Goal: Task Accomplishment & Management: Manage account settings

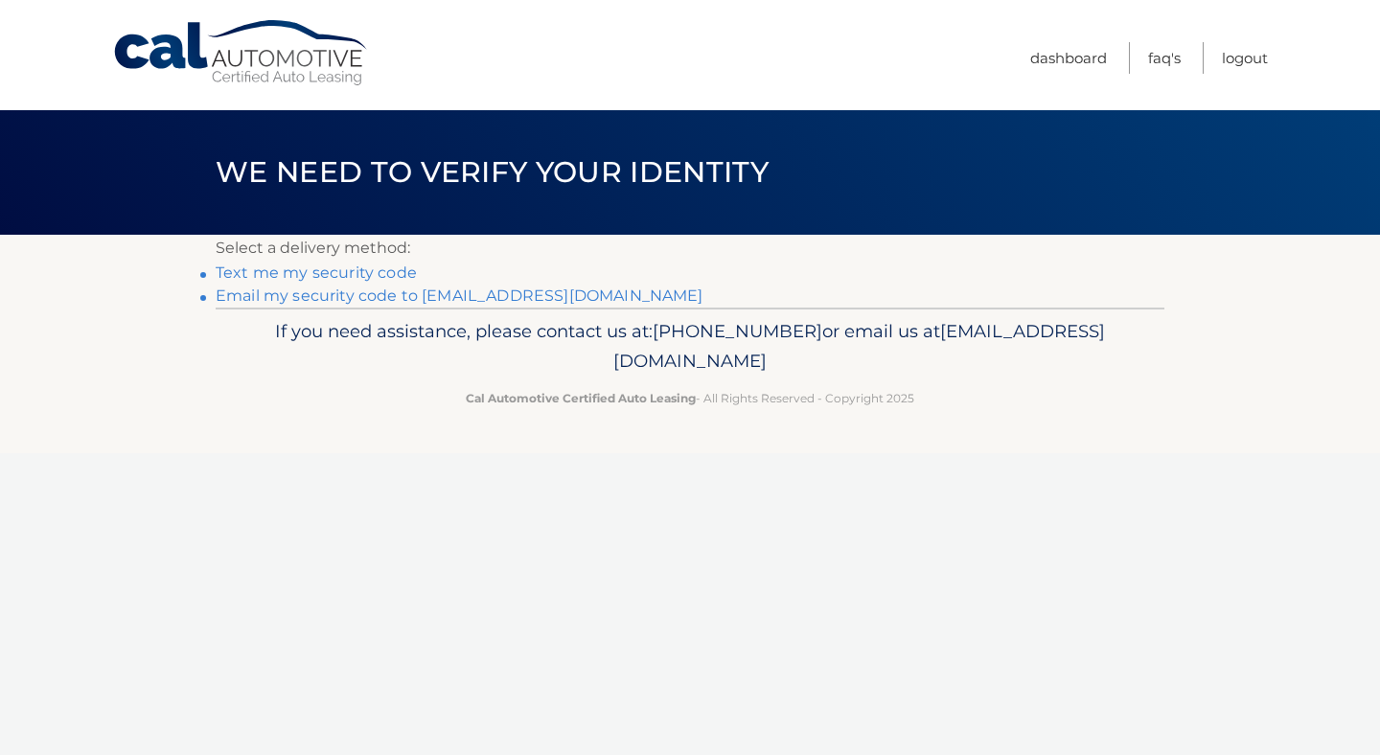
click at [359, 293] on link "**********" at bounding box center [460, 296] width 488 height 18
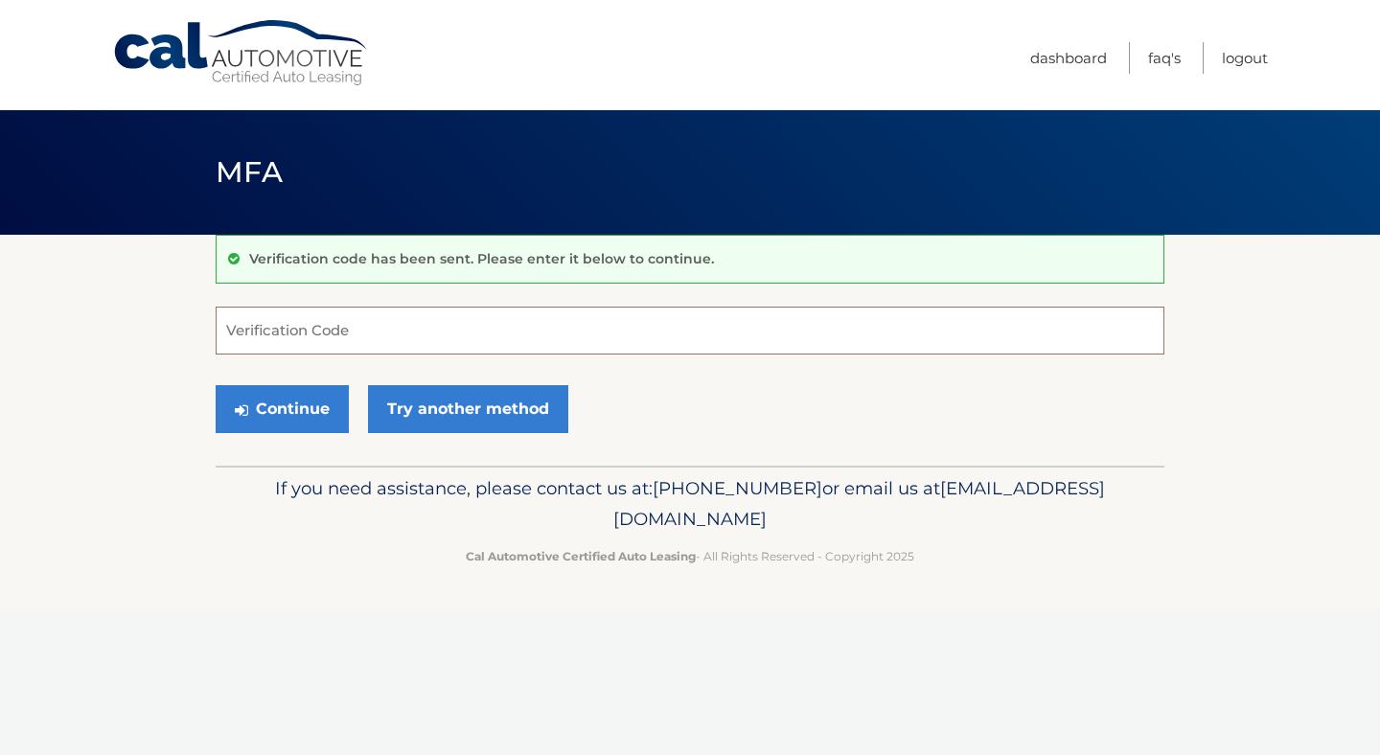
click at [585, 327] on input "Verification Code" at bounding box center [690, 331] width 949 height 48
paste input "909781"
type input "909781"
click at [116, 361] on section "Verification code has been sent. Please enter it below to continue. 909781 Veri…" at bounding box center [690, 350] width 1380 height 231
click at [286, 412] on button "Continue" at bounding box center [282, 409] width 133 height 48
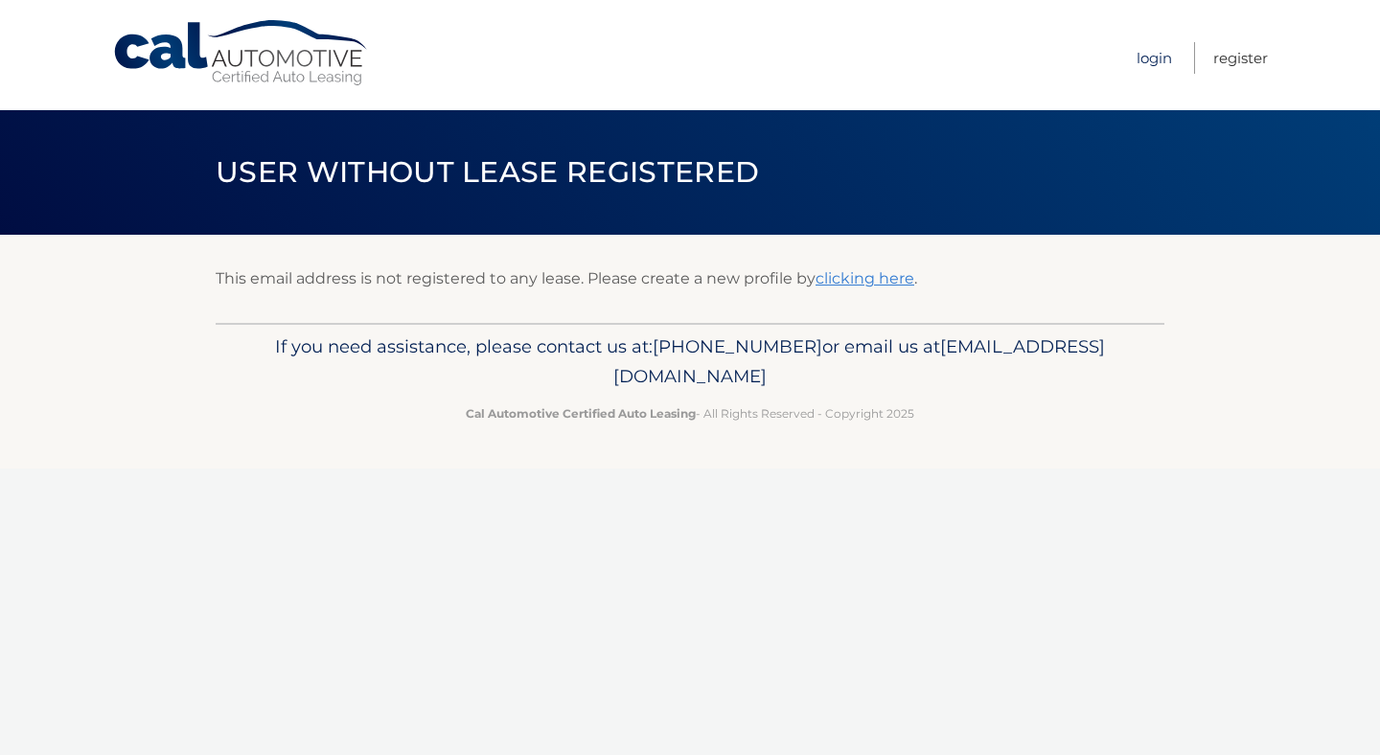
click at [1154, 55] on link "Login" at bounding box center [1154, 58] width 35 height 32
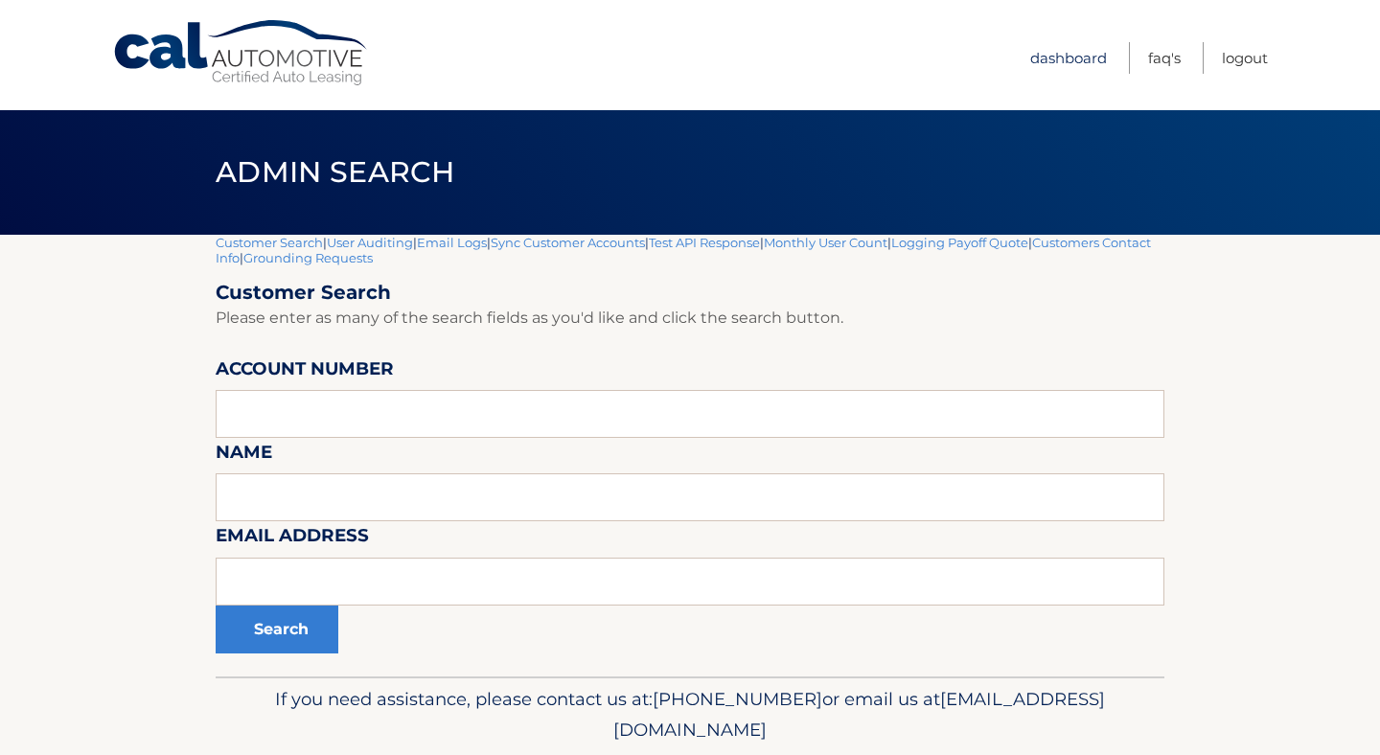
click at [1083, 54] on link "Dashboard" at bounding box center [1069, 58] width 77 height 32
click at [407, 418] on input "text" at bounding box center [690, 414] width 949 height 48
paste input "44455600011"
type input "44455600011"
click at [300, 618] on button "Search" at bounding box center [277, 630] width 123 height 48
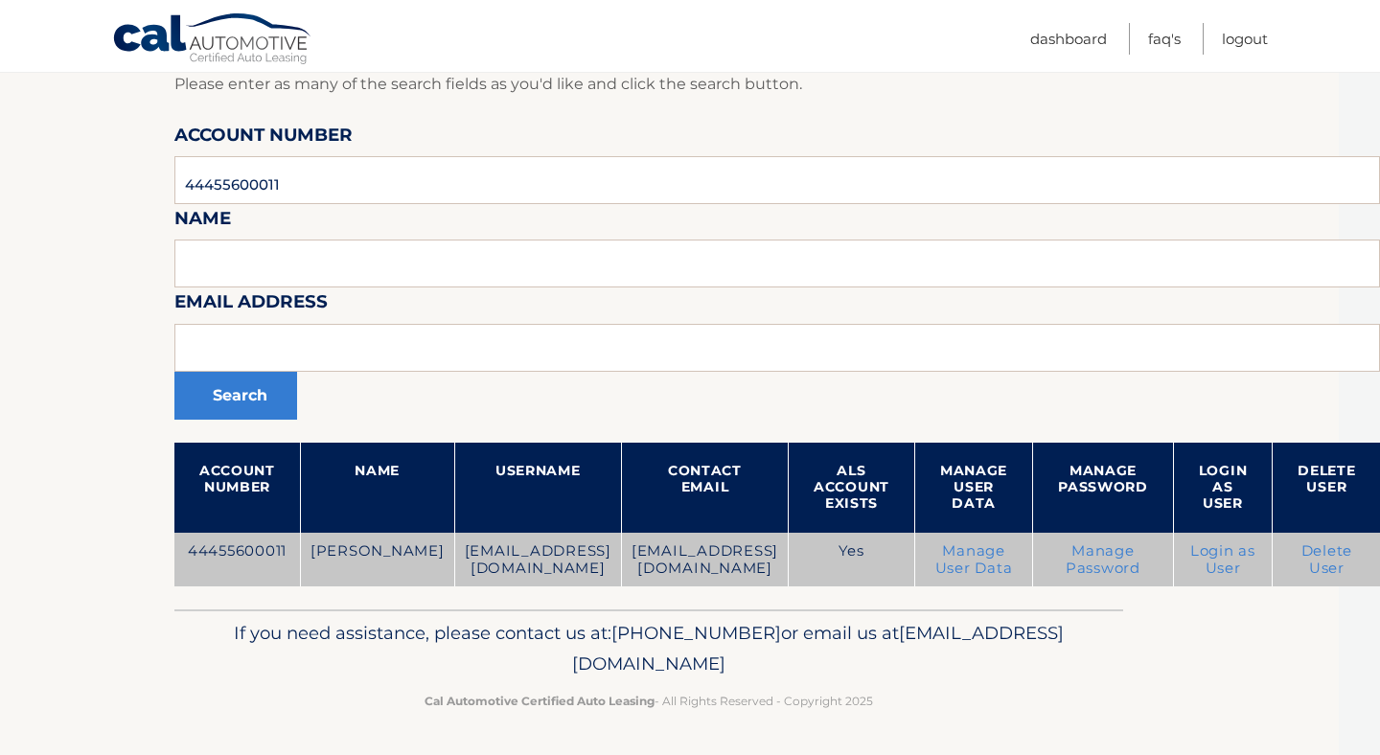
scroll to position [219, 234]
click at [1231, 554] on link "Login as User" at bounding box center [1223, 560] width 65 height 35
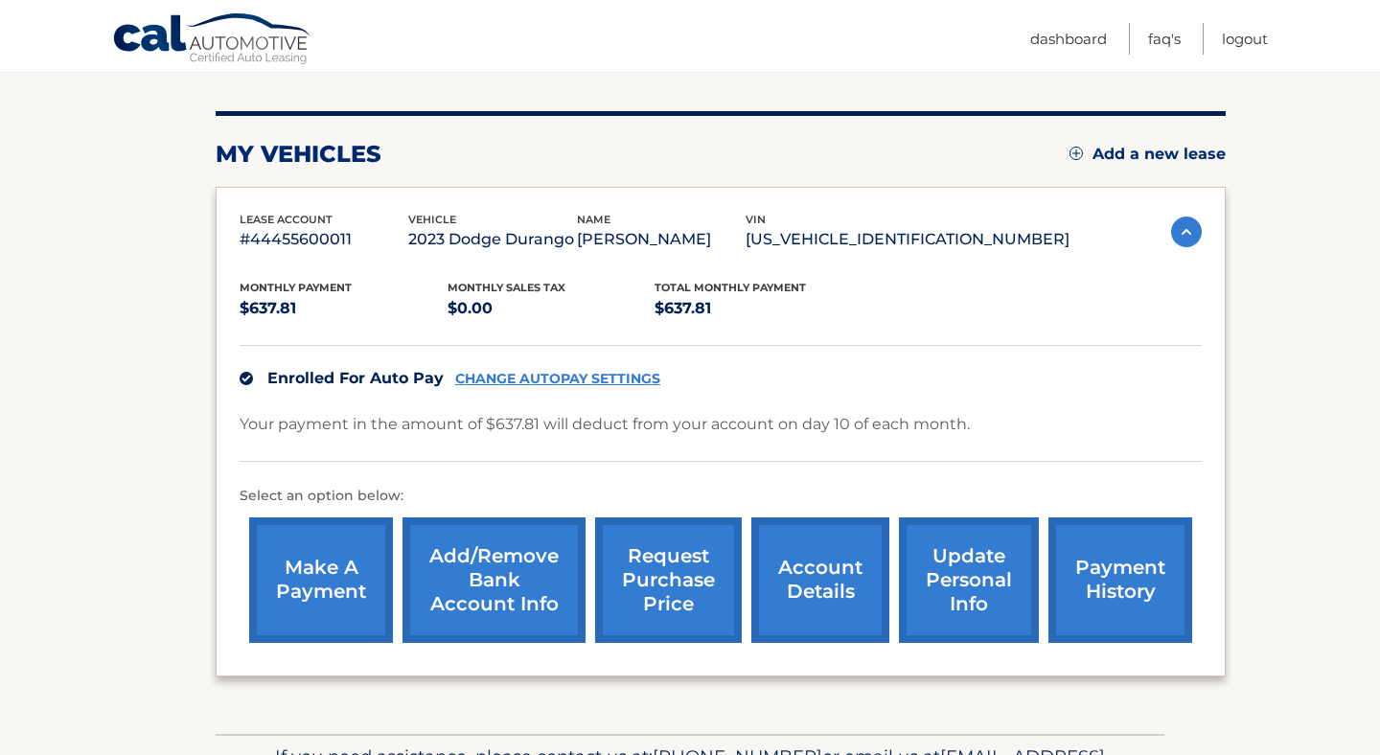
scroll to position [198, 0]
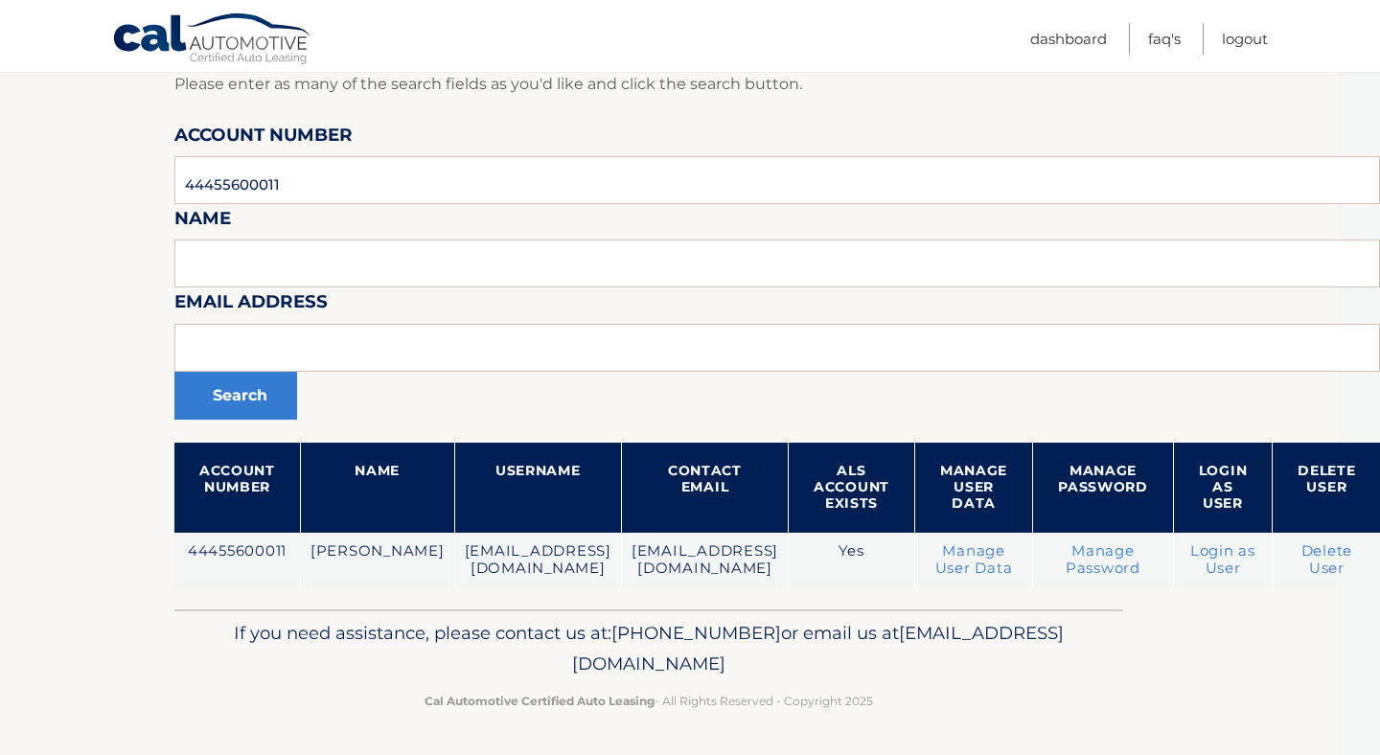
scroll to position [219, 129]
click at [368, 179] on input "44455600011" at bounding box center [777, 180] width 1206 height 48
paste input "4000000000"
type input "40000000001"
click at [174, 399] on button "Search" at bounding box center [235, 396] width 123 height 48
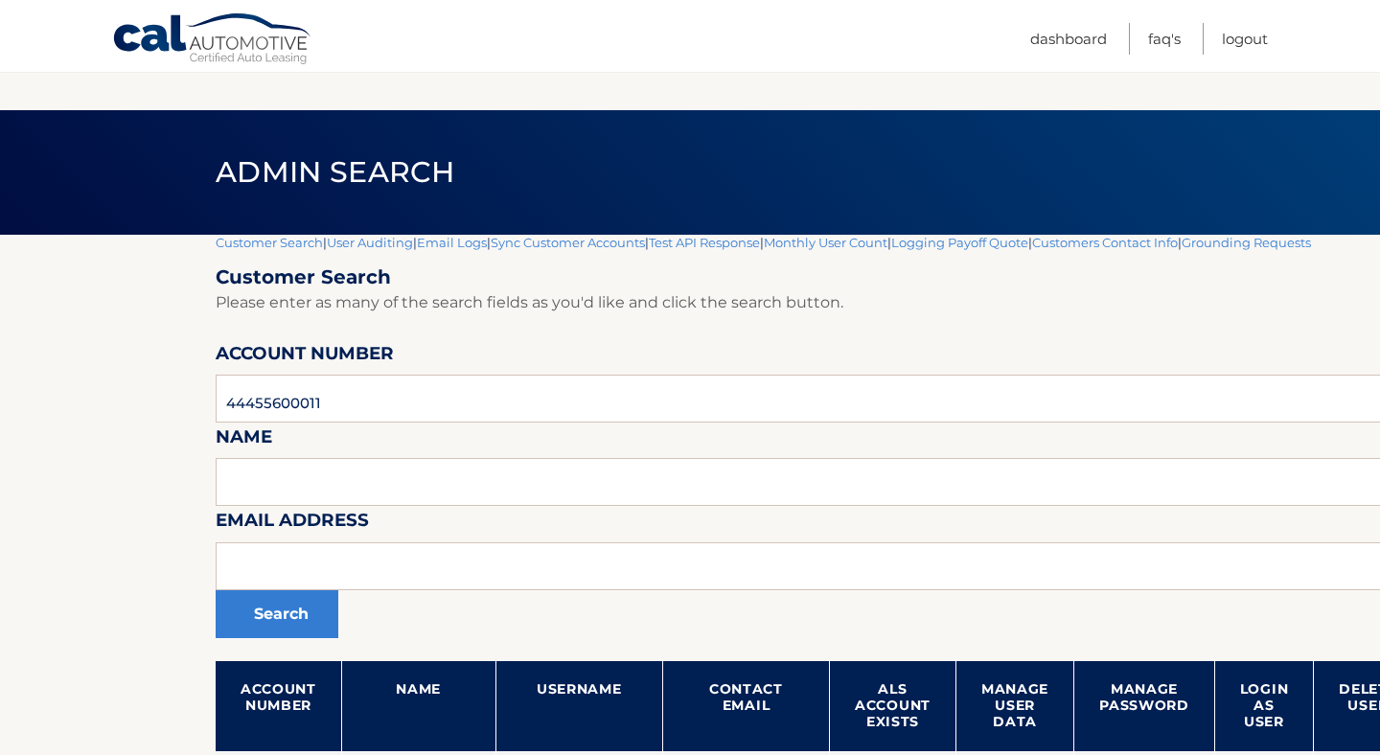
scroll to position [219, 129]
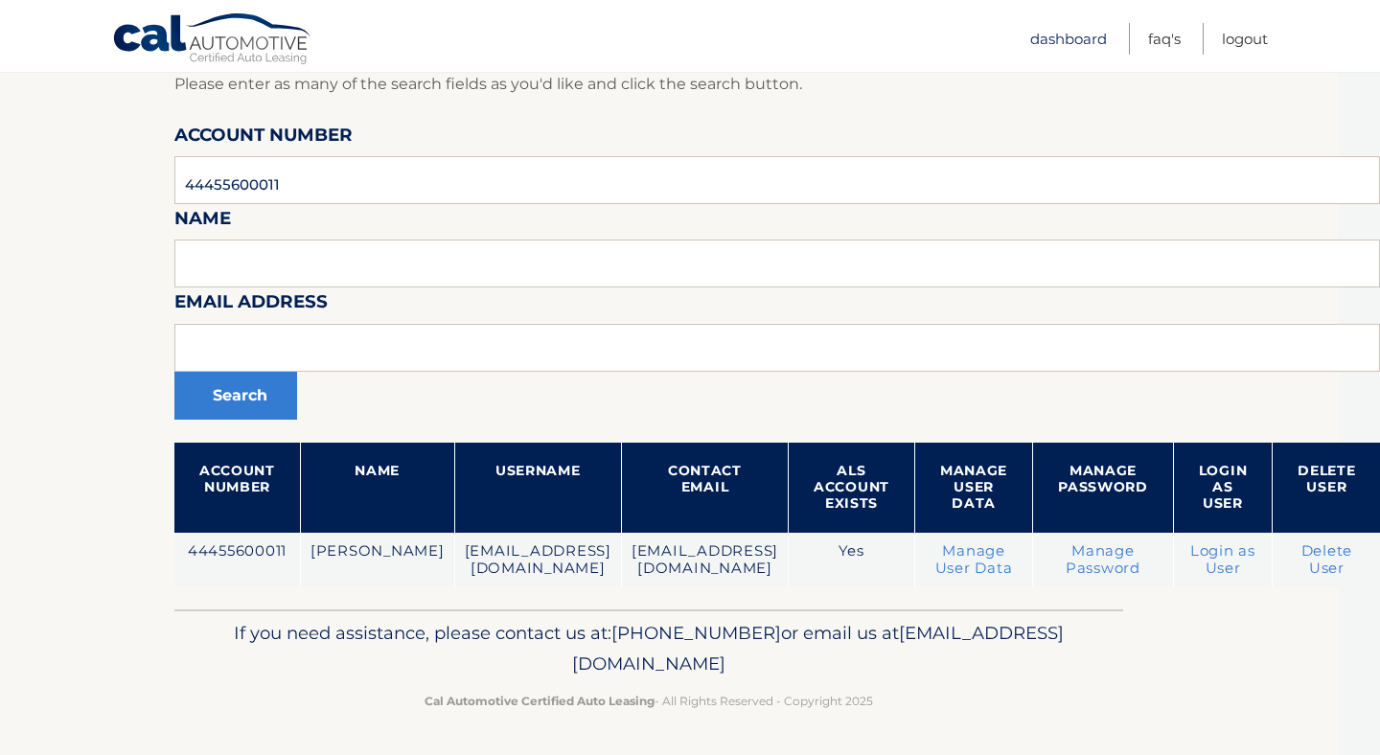
click at [1077, 37] on link "Dashboard" at bounding box center [1069, 39] width 77 height 32
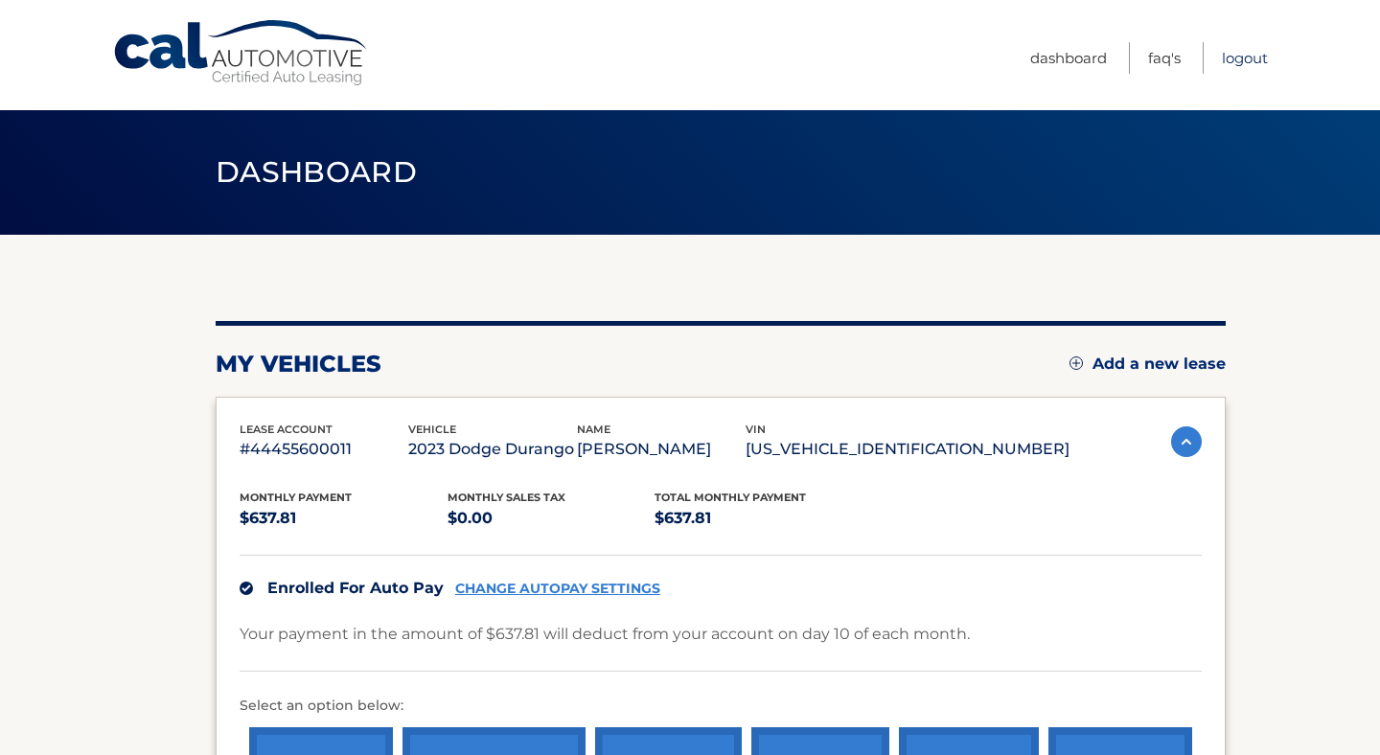
click at [1245, 57] on link "Logout" at bounding box center [1245, 58] width 46 height 32
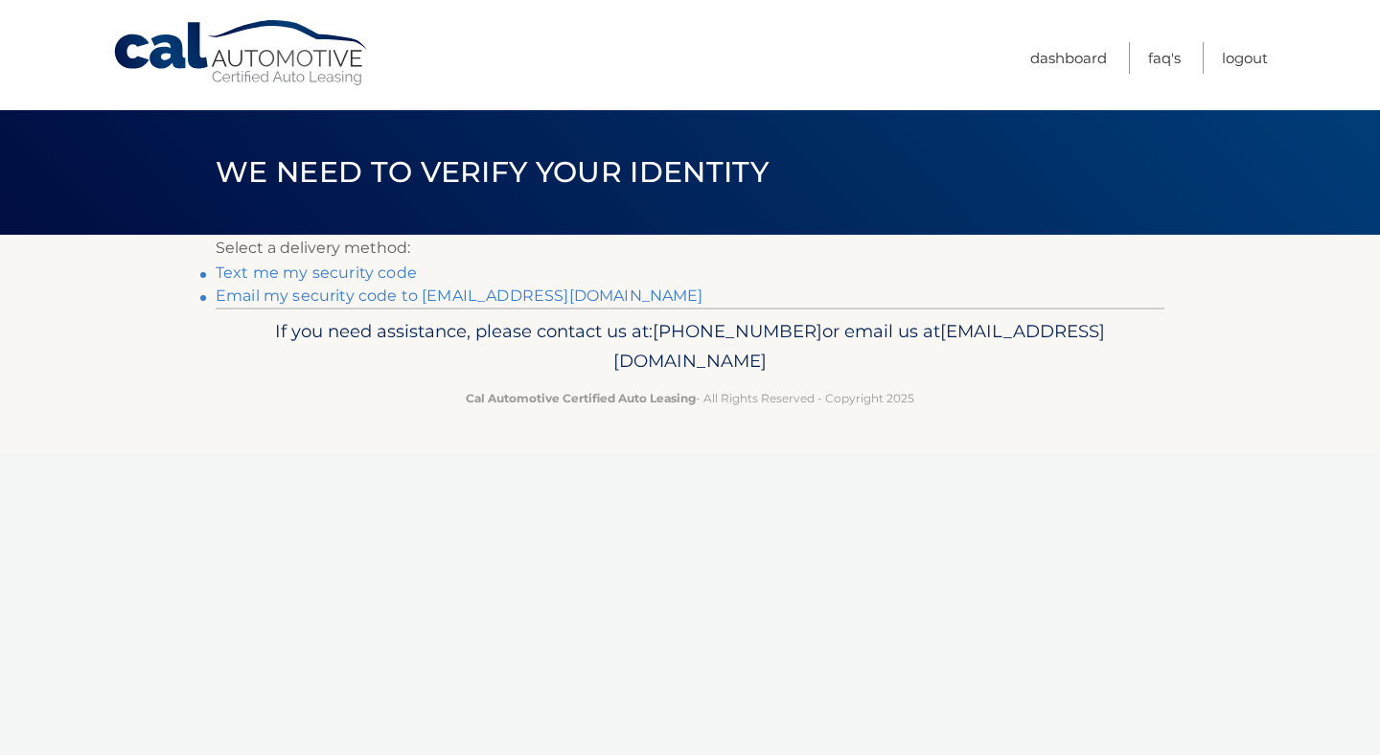
click at [313, 297] on link "**********" at bounding box center [460, 296] width 488 height 18
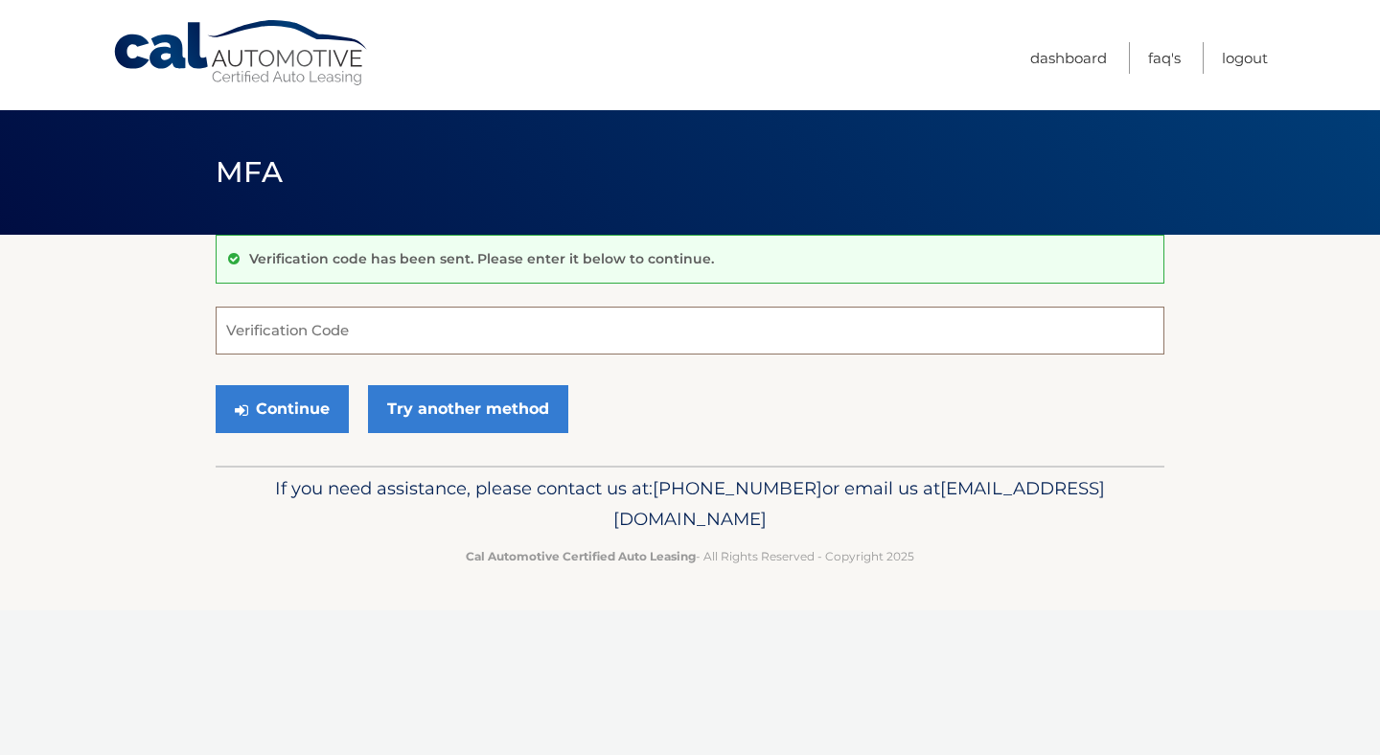
click at [686, 328] on input "Verification Code" at bounding box center [690, 331] width 949 height 48
paste input "835834"
type input "835834"
click at [289, 423] on button "Continue" at bounding box center [282, 409] width 133 height 48
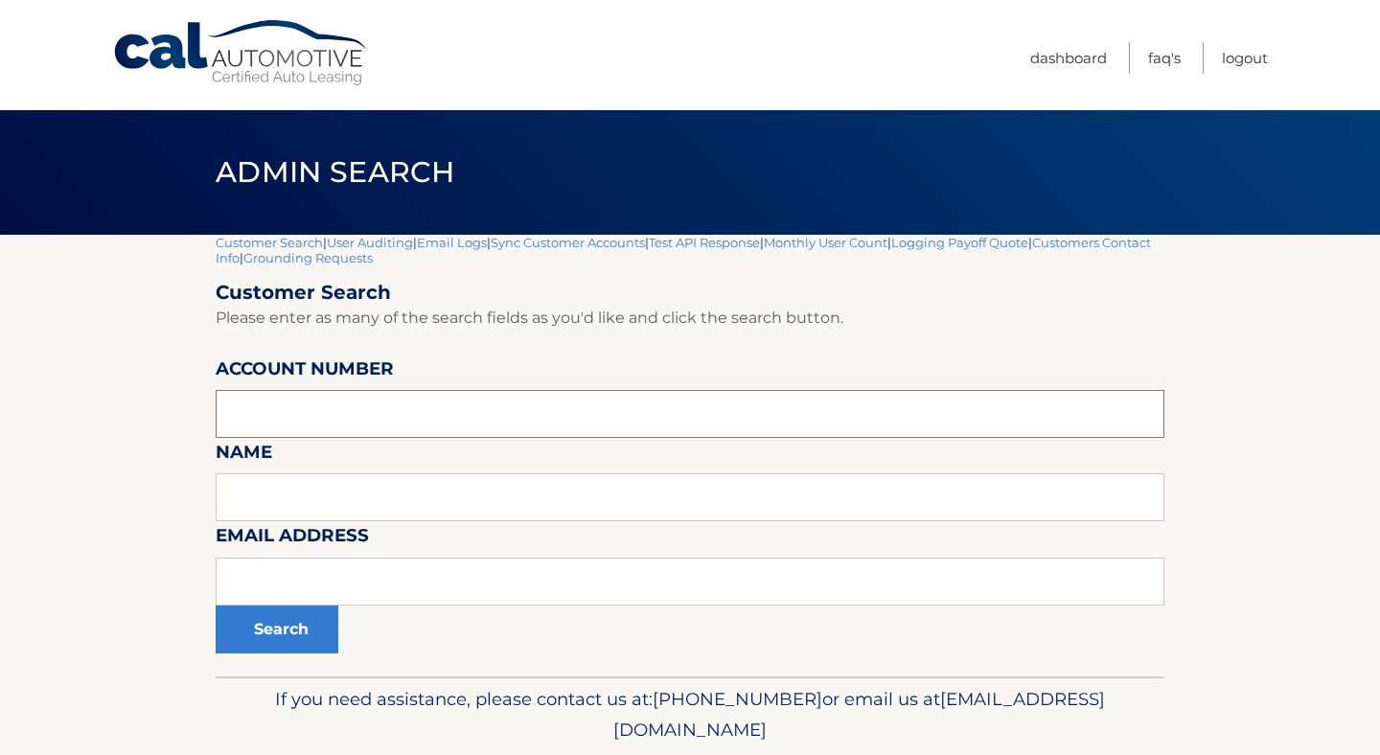
click at [593, 433] on input "text" at bounding box center [690, 414] width 949 height 48
paste input "40000000001"
type input "40000000001"
click at [294, 632] on button "Search" at bounding box center [277, 630] width 123 height 48
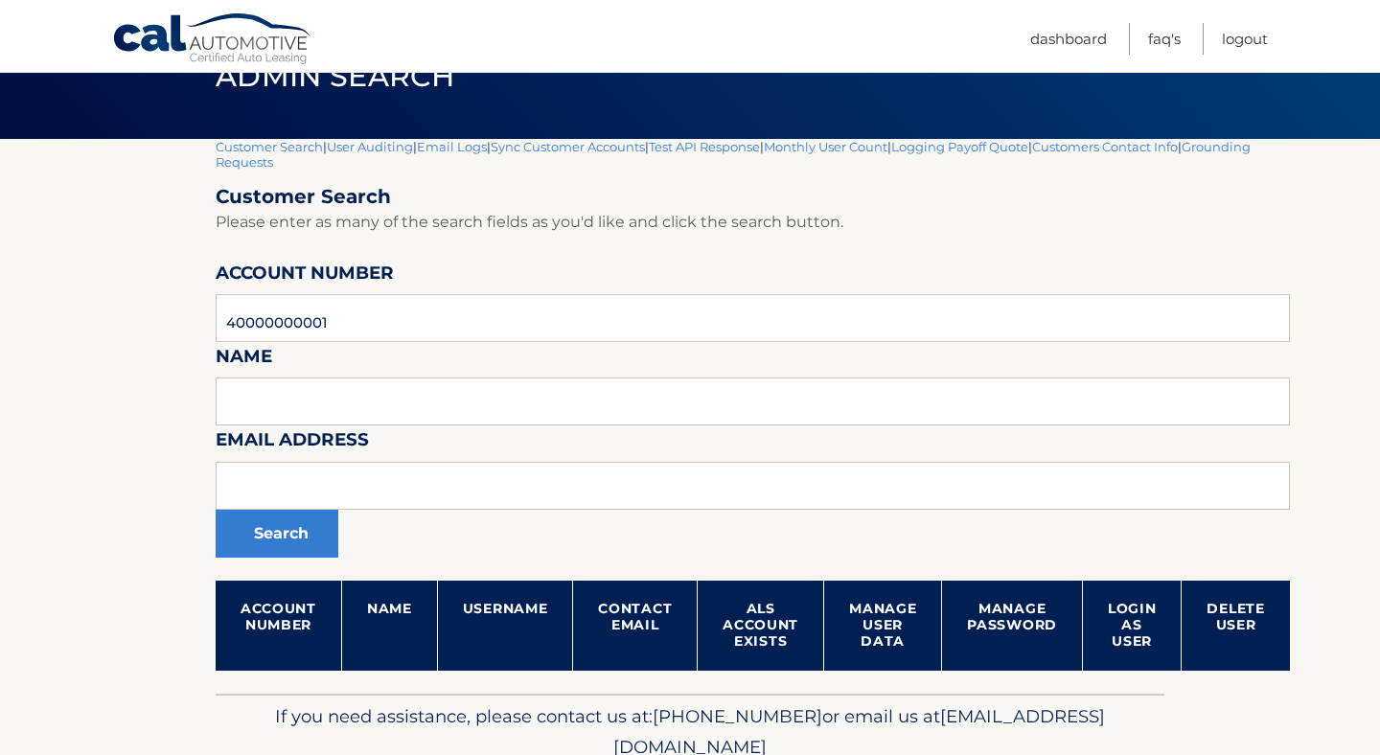
scroll to position [91, 0]
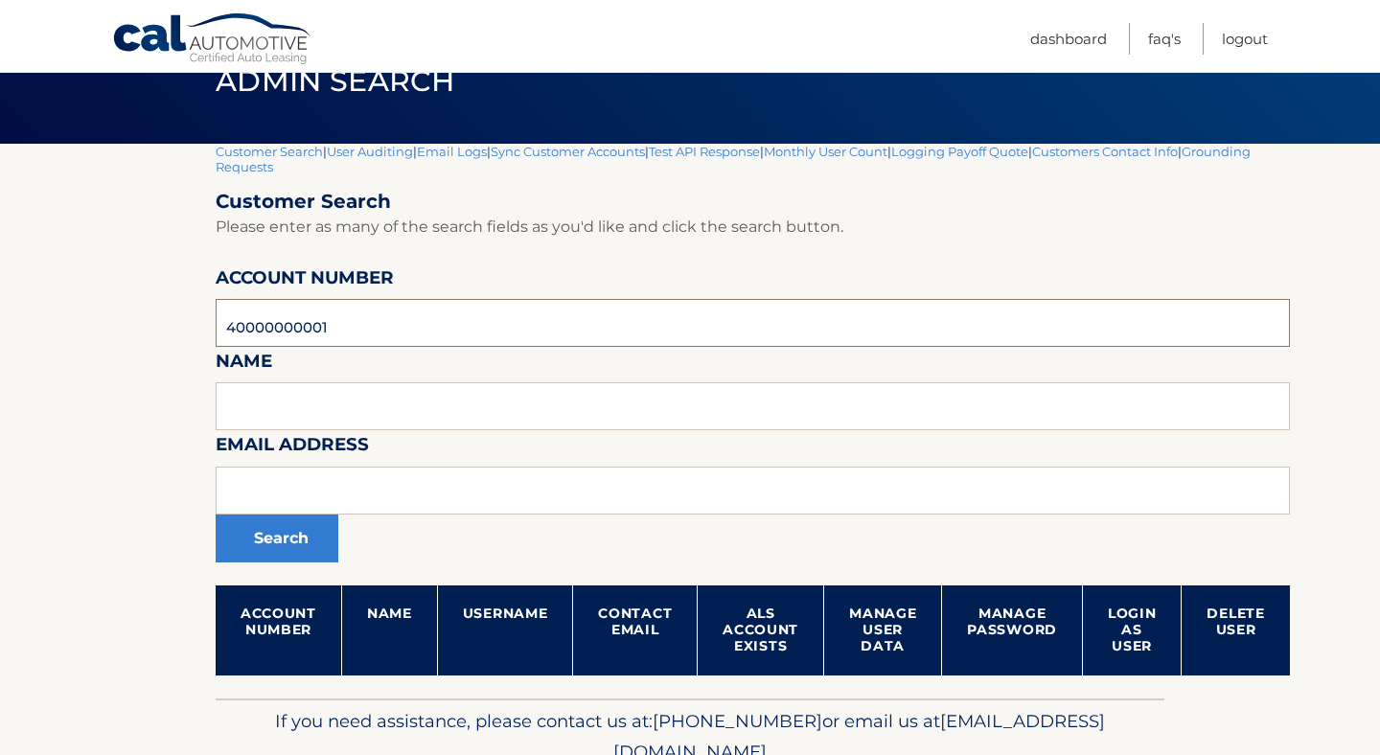
click at [732, 326] on input "40000000001" at bounding box center [753, 323] width 1075 height 48
paste input "text"
type input "40000000001"
click at [302, 546] on button "Search" at bounding box center [277, 539] width 123 height 48
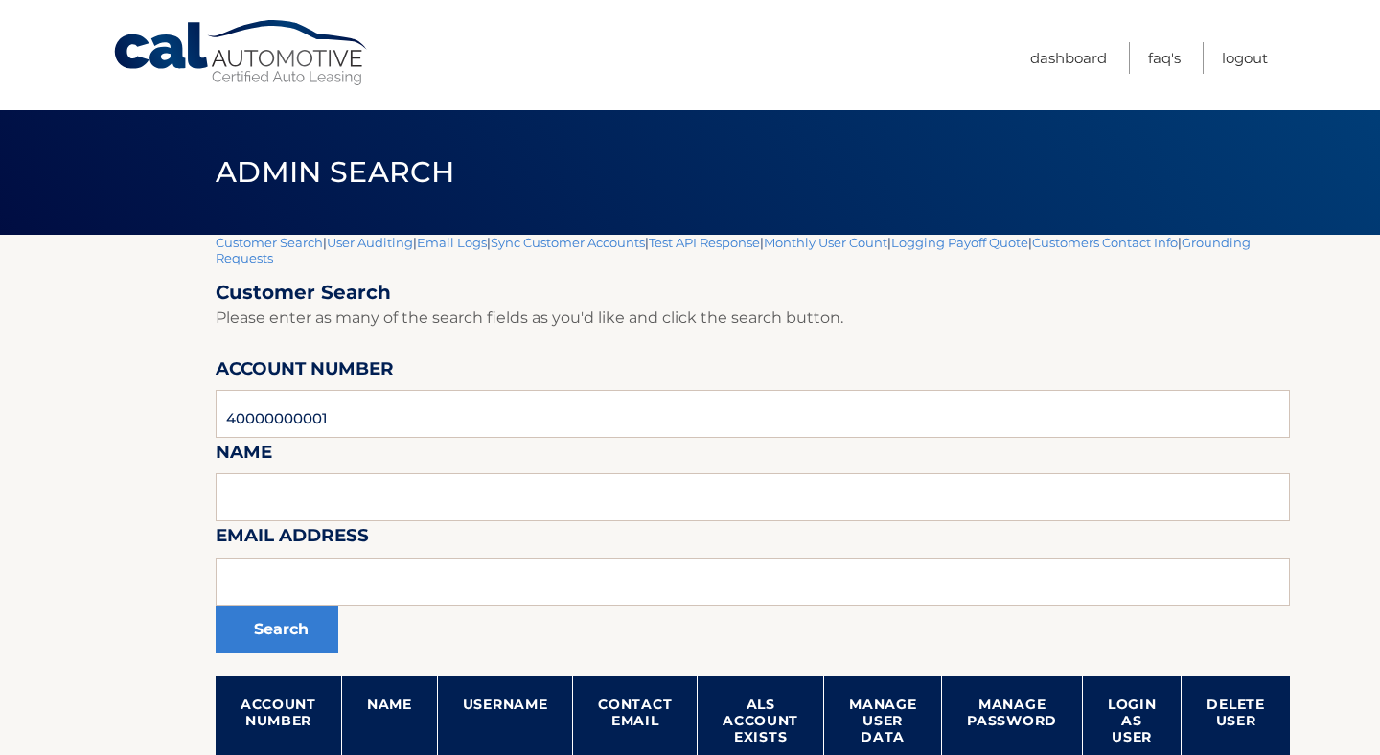
scroll to position [179, 0]
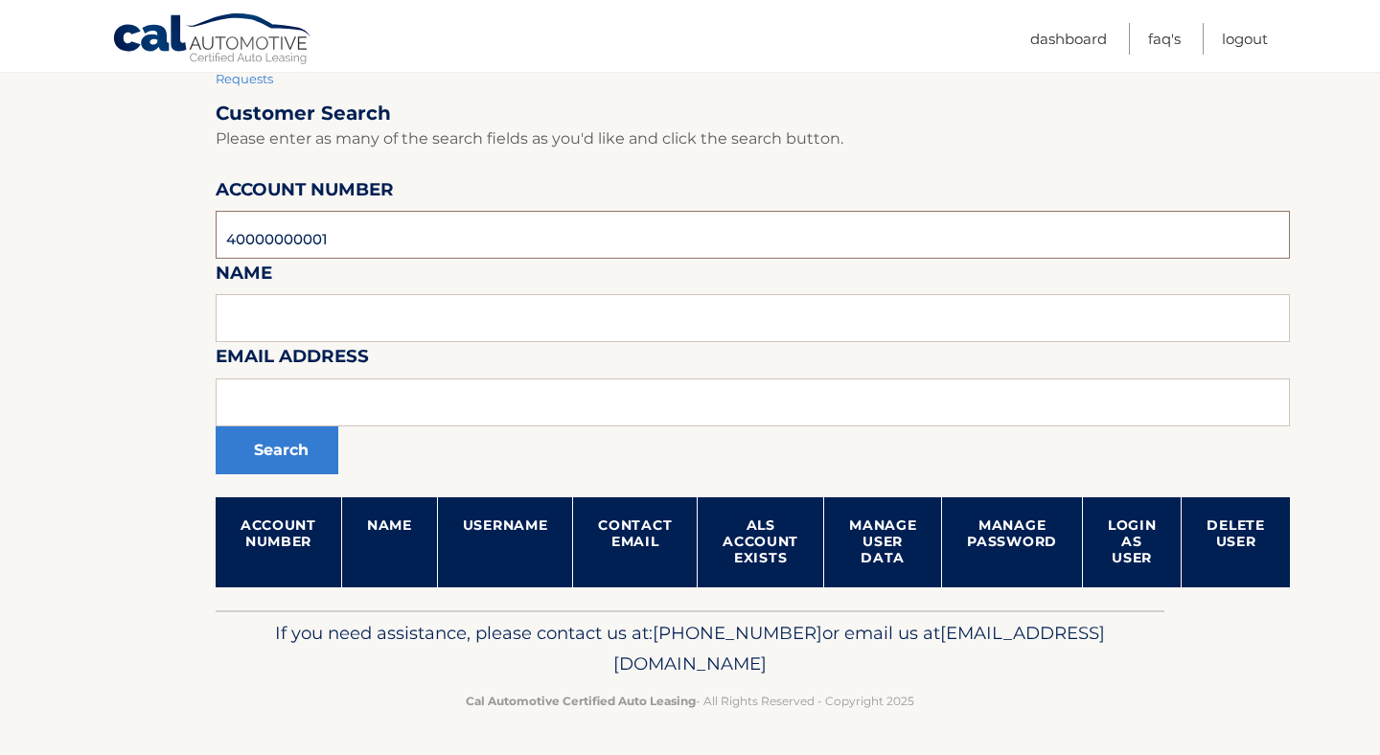
click at [518, 235] on input "40000000001" at bounding box center [753, 235] width 1075 height 48
paste input "44455527654"
type input "44455527654"
click at [293, 455] on button "Search" at bounding box center [277, 451] width 123 height 48
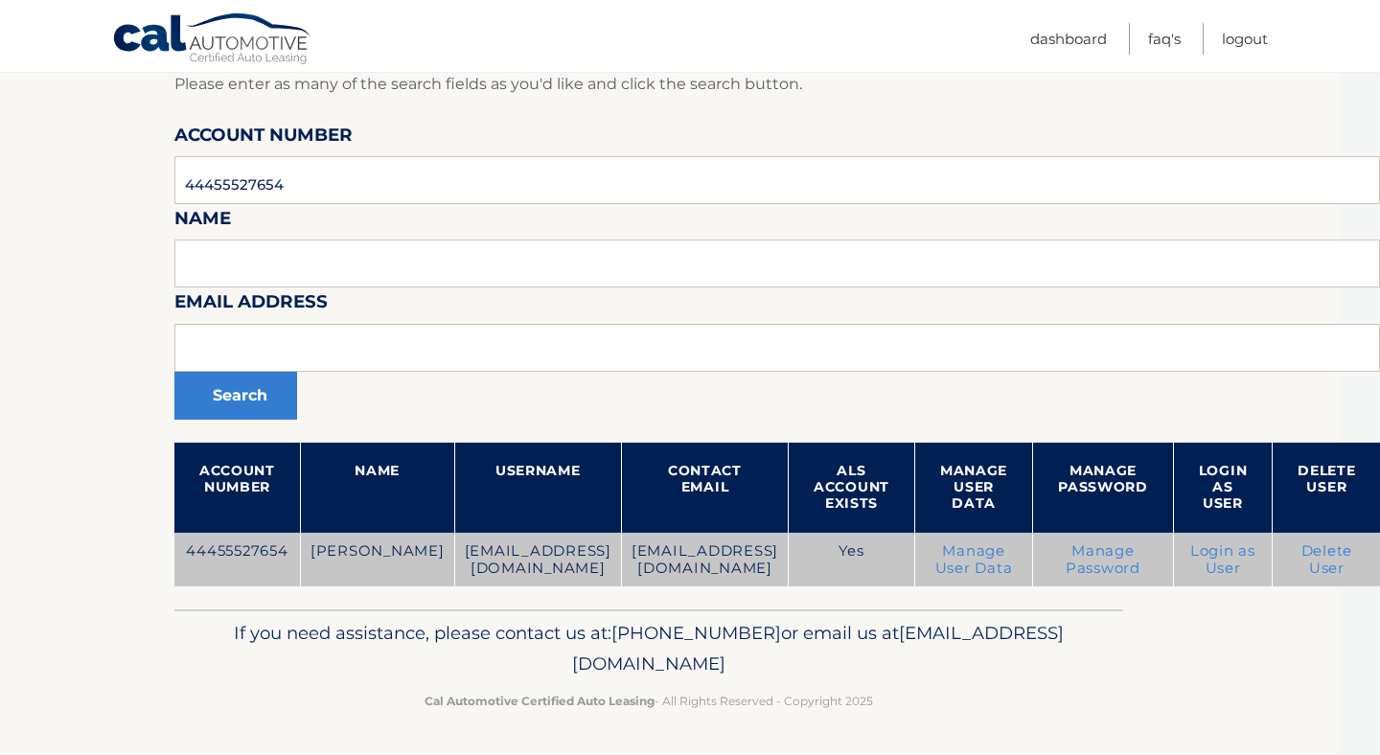
scroll to position [219, 208]
click at [1223, 564] on link "Login as User" at bounding box center [1223, 560] width 65 height 35
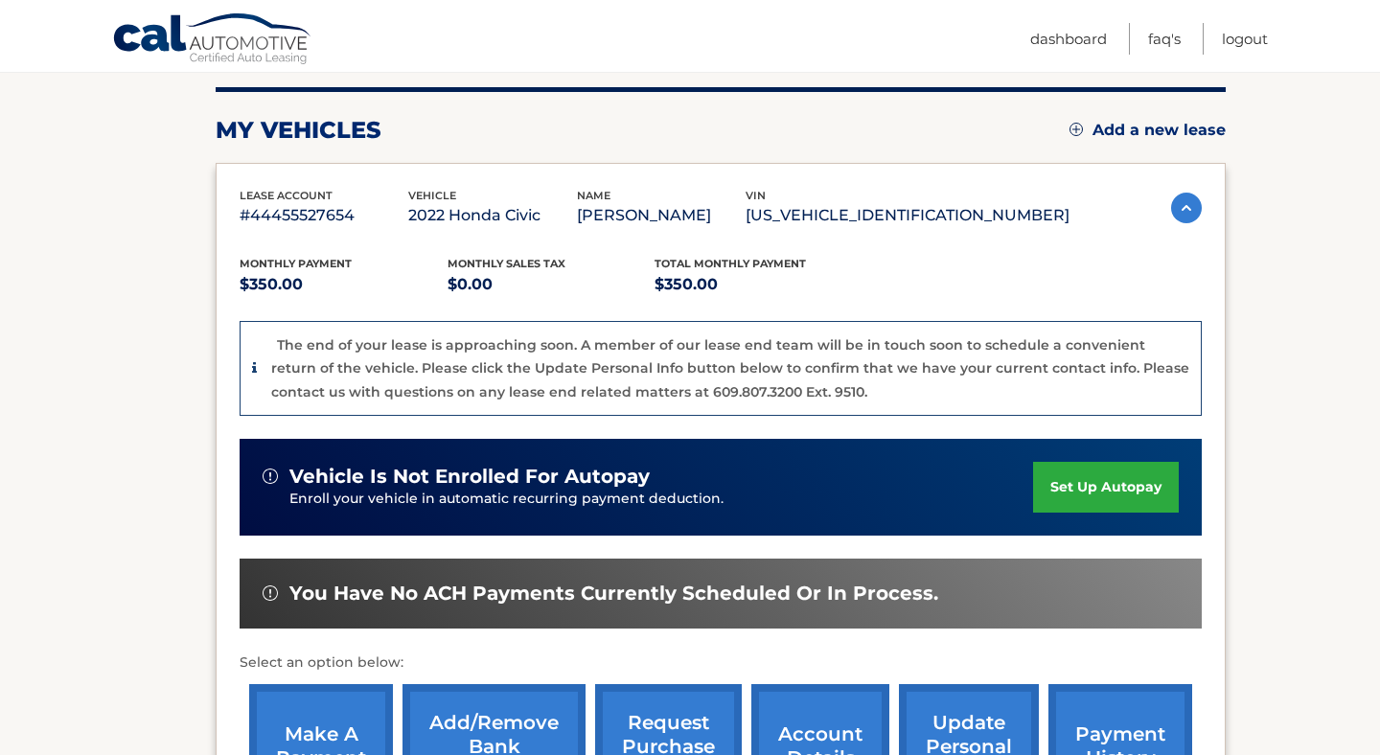
scroll to position [235, 0]
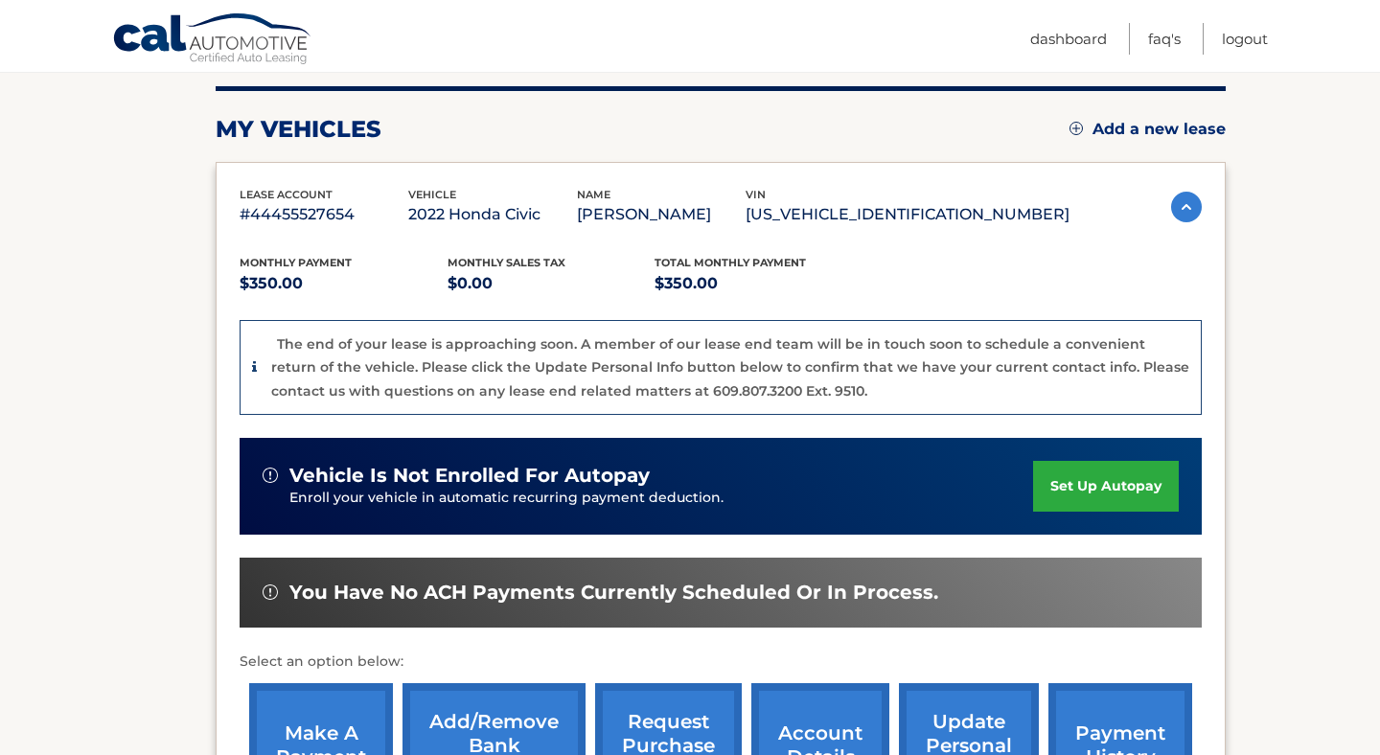
click at [1083, 481] on link "set up autopay" at bounding box center [1106, 486] width 146 height 51
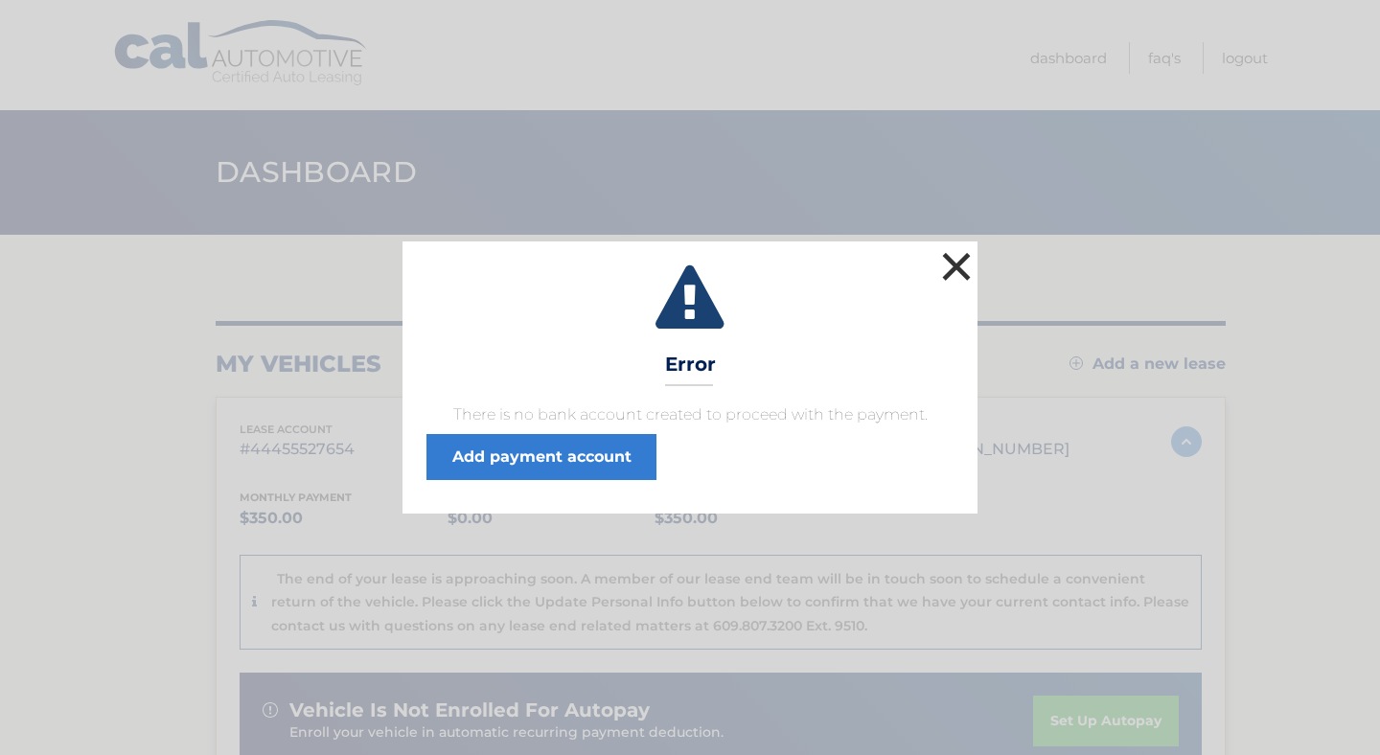
click at [961, 261] on button "×" at bounding box center [957, 266] width 38 height 38
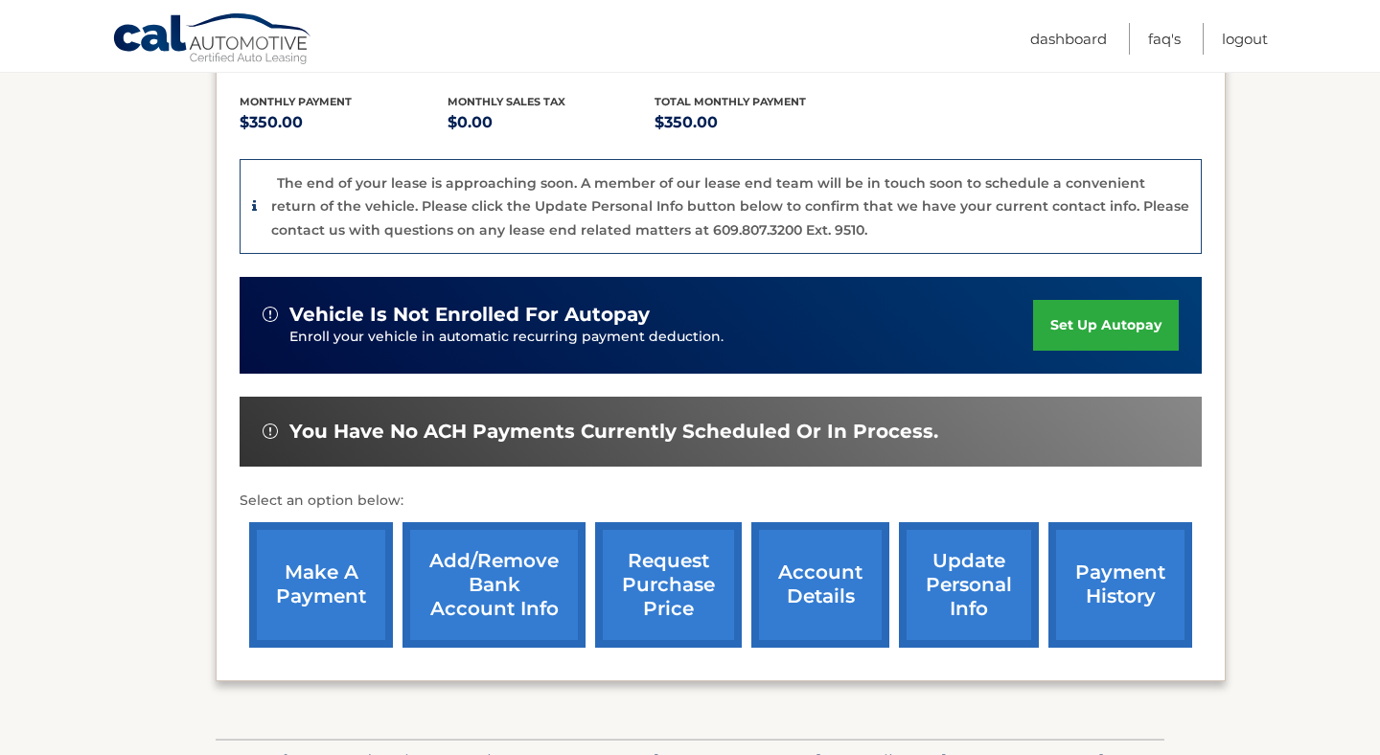
scroll to position [394, 0]
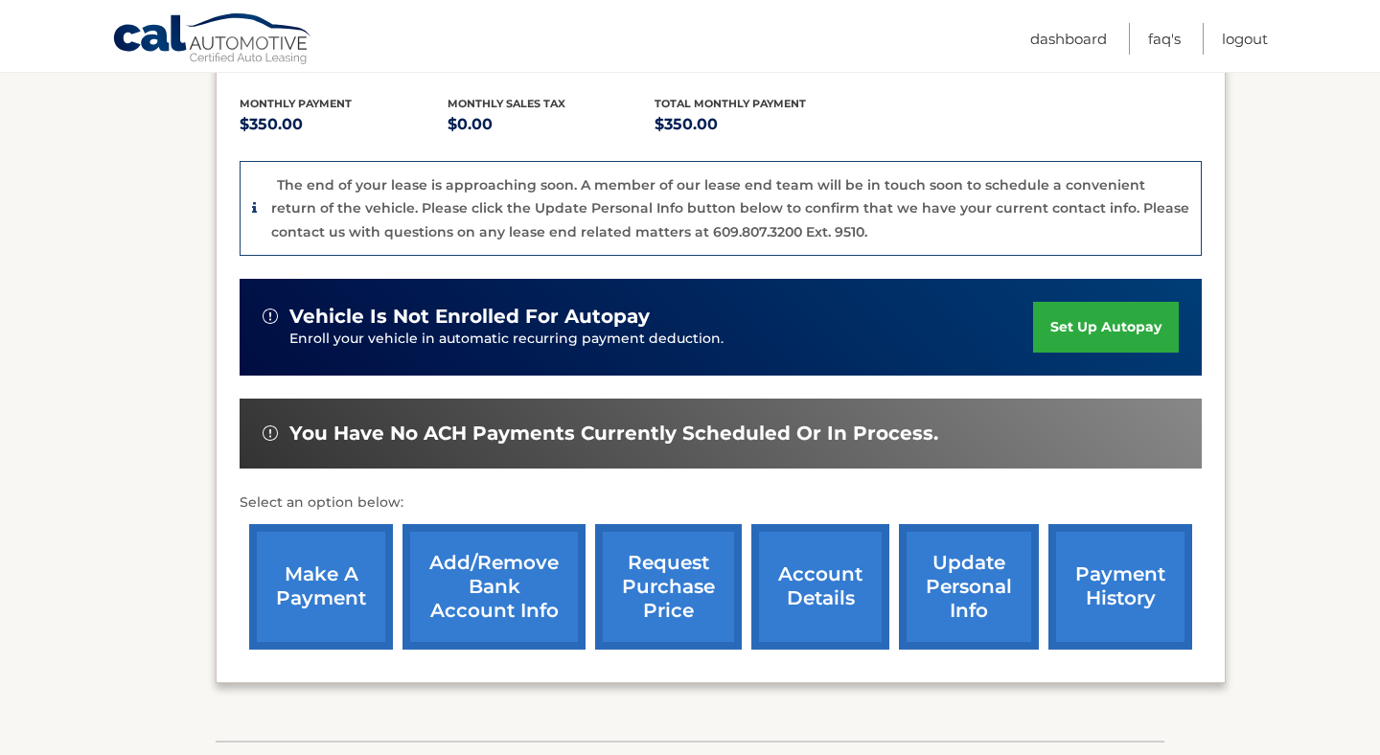
click at [1129, 343] on link "set up autopay" at bounding box center [1106, 327] width 146 height 51
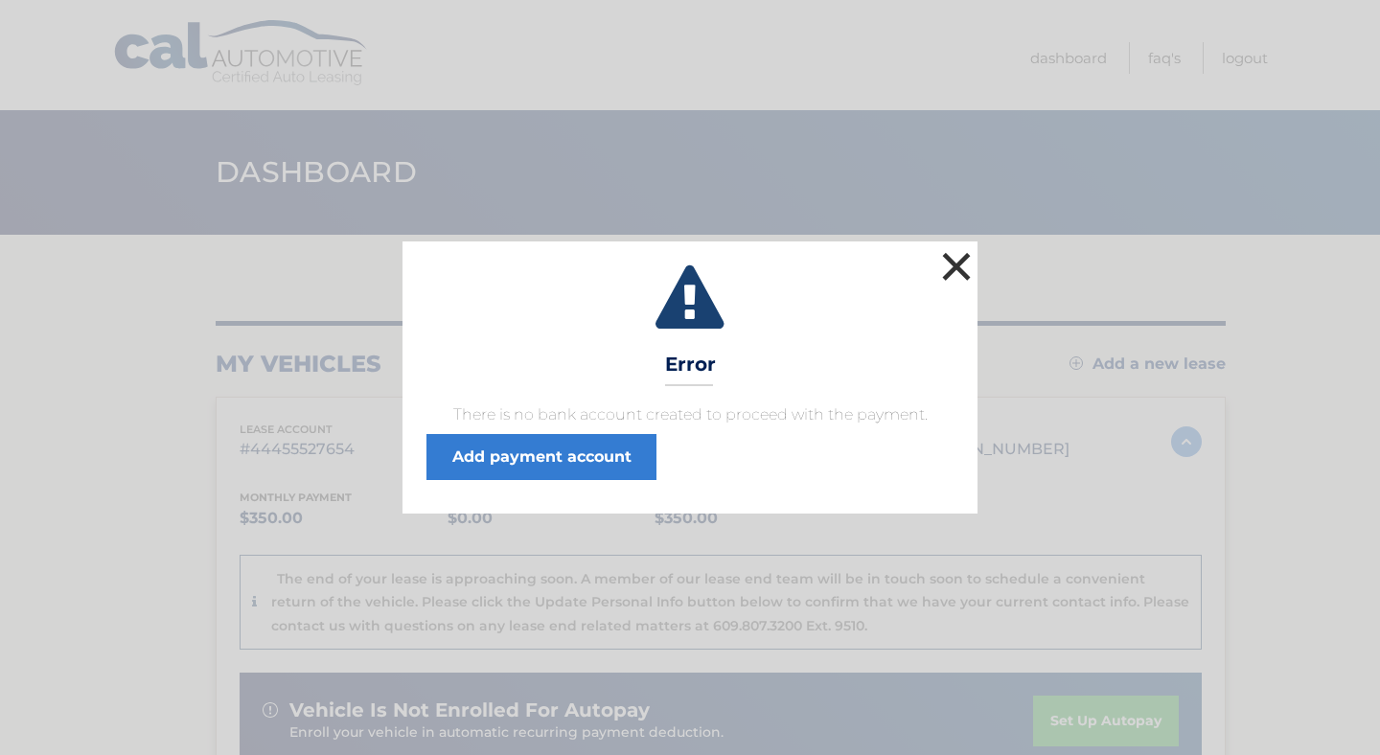
click at [957, 271] on button "×" at bounding box center [957, 266] width 38 height 38
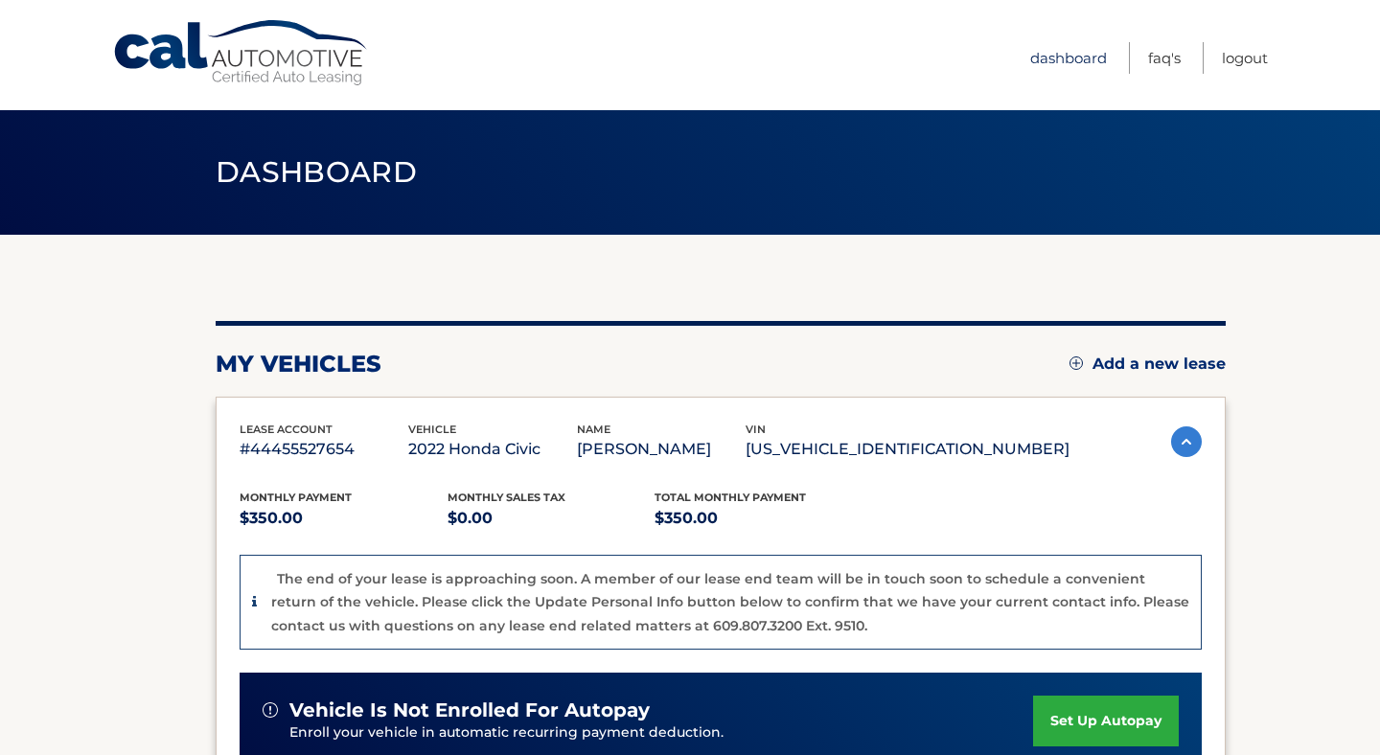
click at [1062, 56] on link "Dashboard" at bounding box center [1069, 58] width 77 height 32
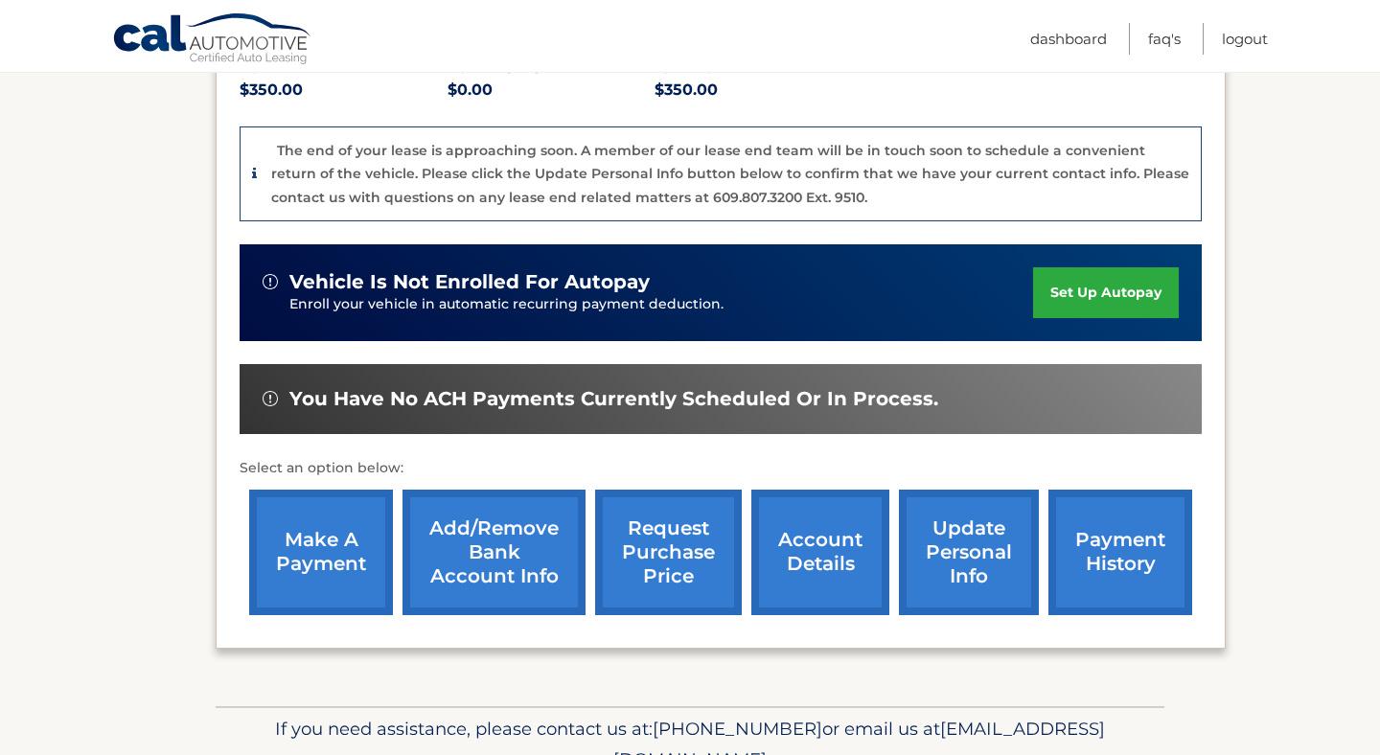
scroll to position [427, 0]
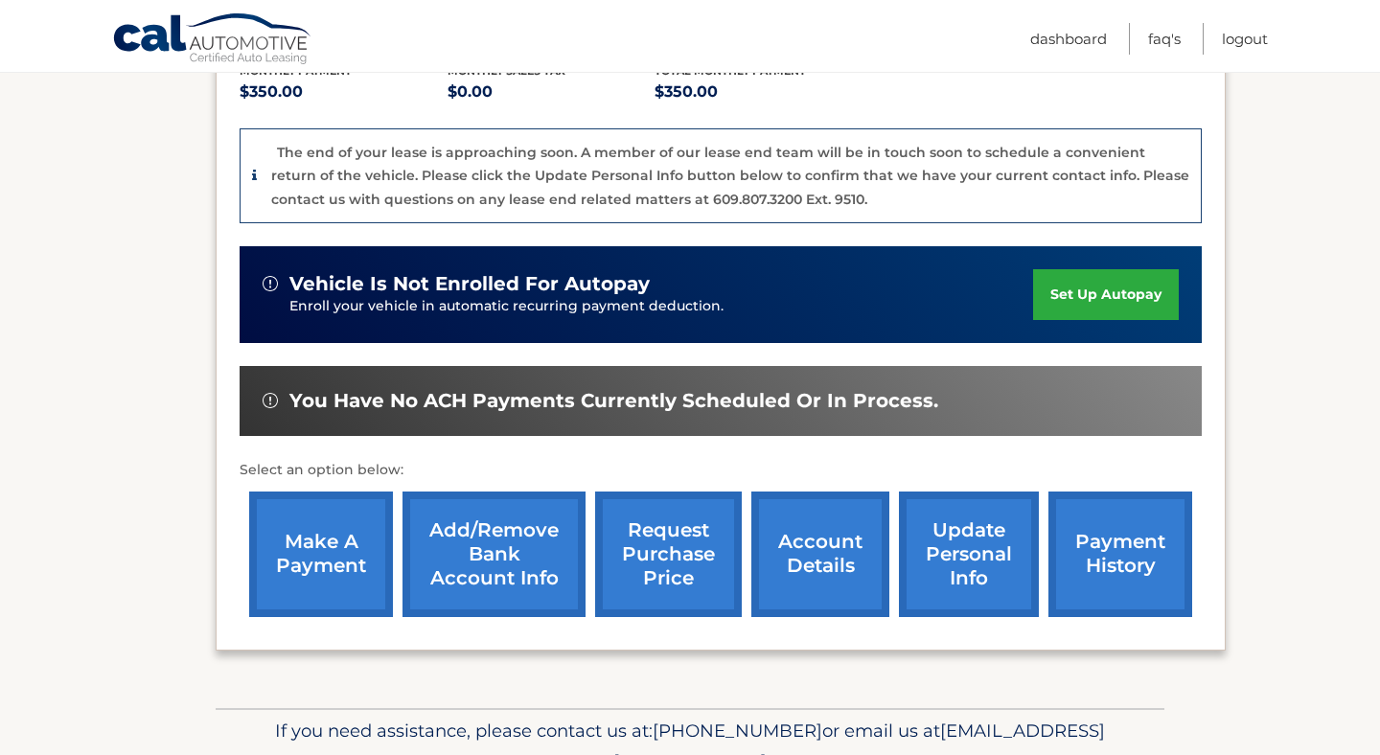
click at [1120, 301] on link "set up autopay" at bounding box center [1106, 294] width 146 height 51
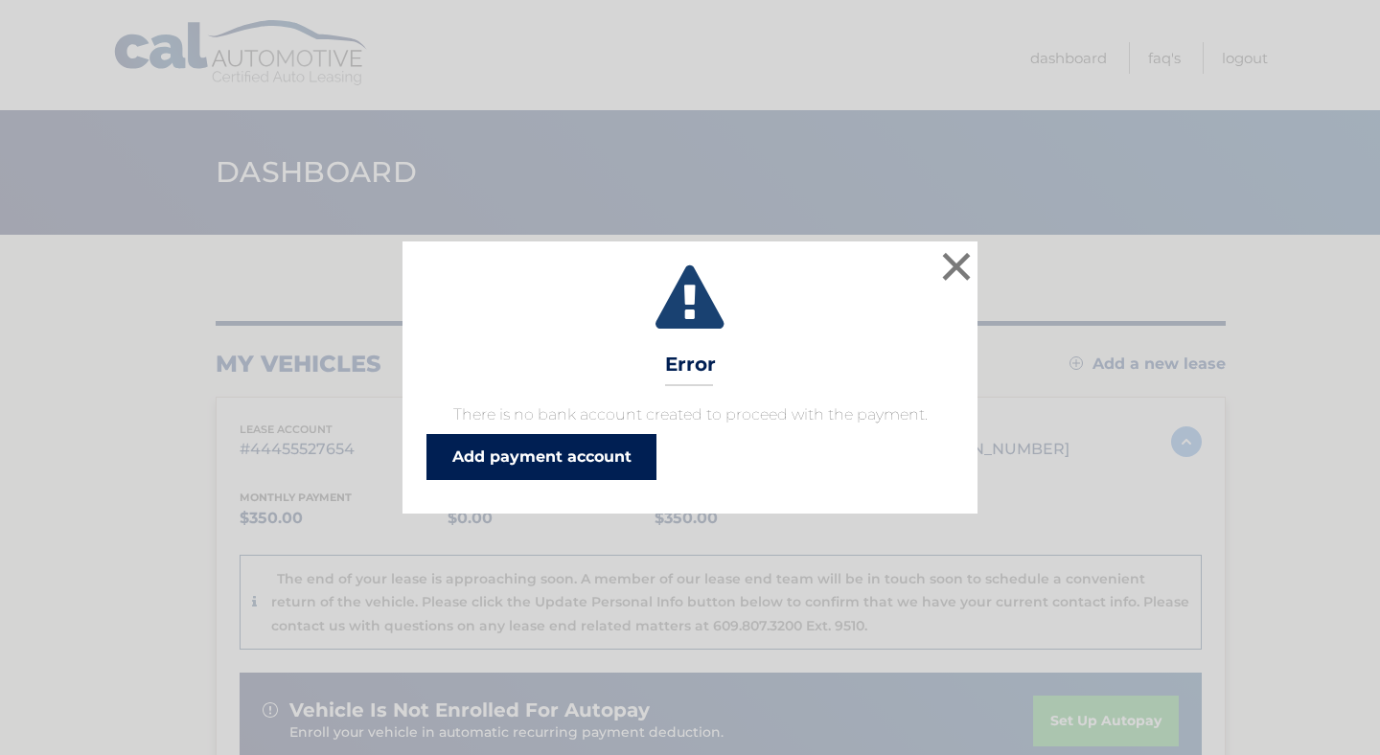
click at [612, 457] on link "Add payment account" at bounding box center [542, 457] width 230 height 46
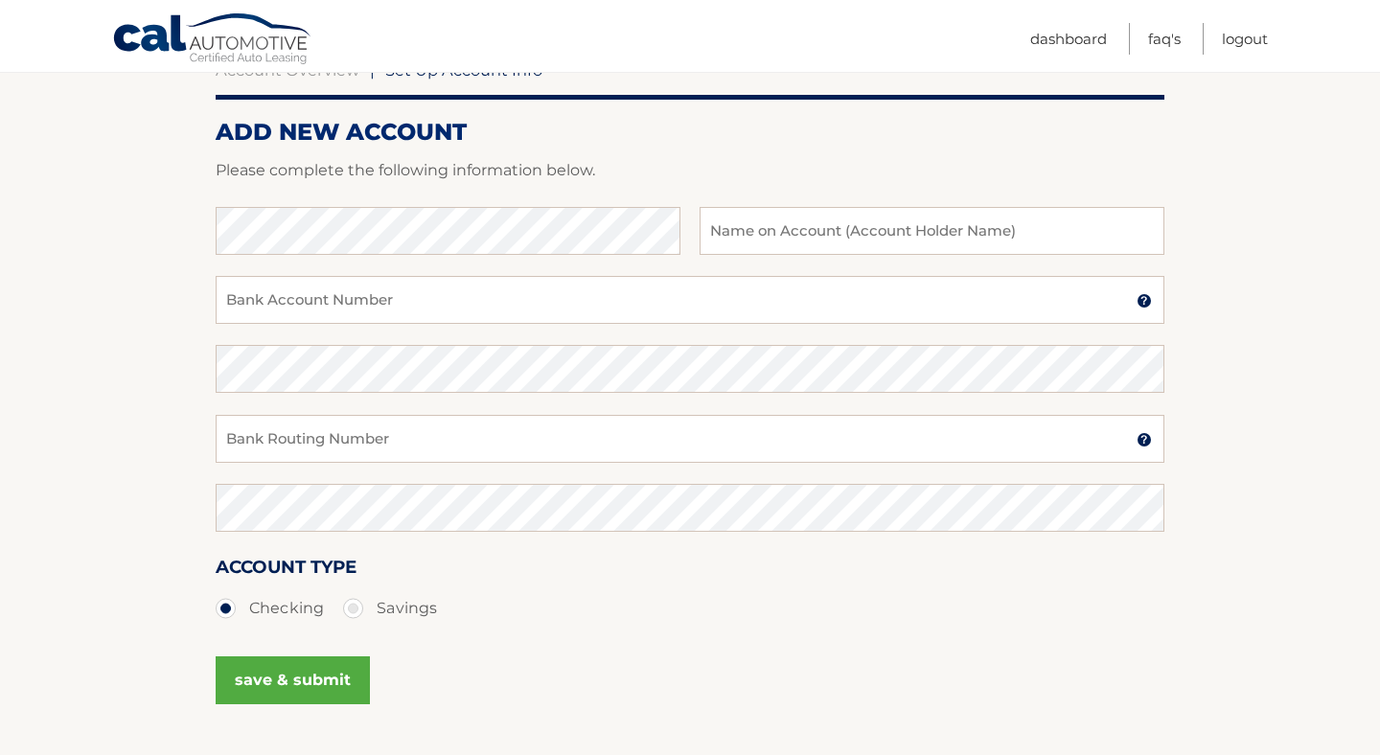
scroll to position [199, 0]
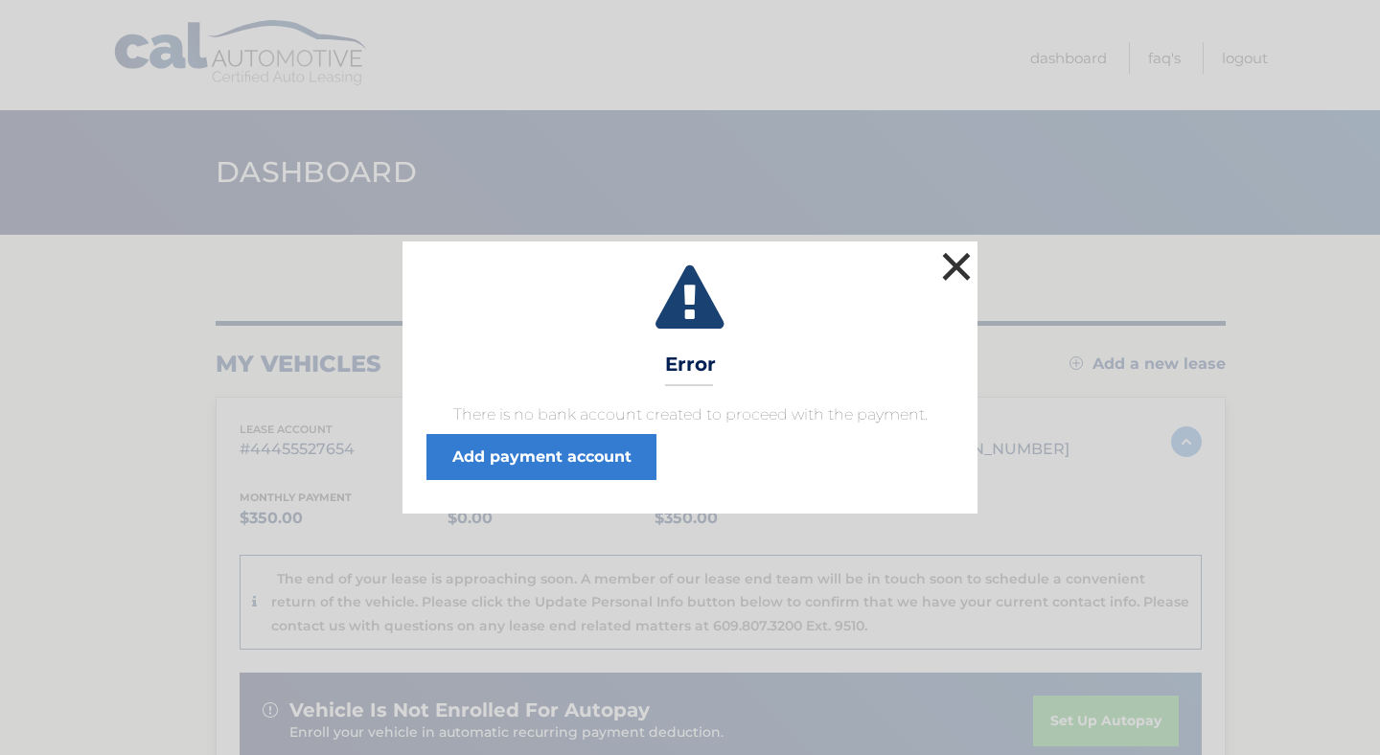
click at [963, 268] on button "×" at bounding box center [957, 266] width 38 height 38
